Goal: Task Accomplishment & Management: Manage account settings

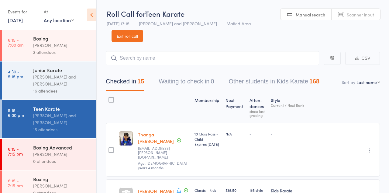
click at [29, 94] on link "4:30 - 5:15 pm Junior Karate [PERSON_NAME] and [PERSON_NAME] 16 attendees" at bounding box center [49, 80] width 95 height 38
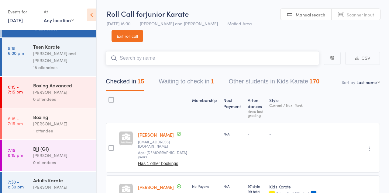
scroll to position [62, 0]
click at [21, 58] on link "5:15 - 6:00 pm Teen Karate [PERSON_NAME] and [PERSON_NAME] 18 attendees" at bounding box center [49, 57] width 95 height 38
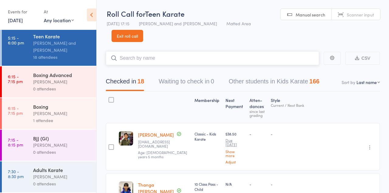
scroll to position [62, 0]
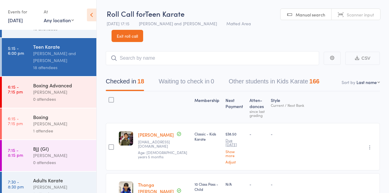
click at [20, 55] on time "5:15 - 6:00 pm" at bounding box center [16, 51] width 16 height 10
